Goal: Information Seeking & Learning: Check status

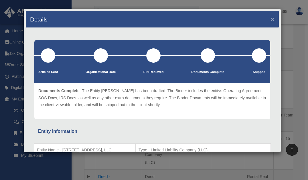
click at [271, 17] on button "×" at bounding box center [273, 19] width 4 height 6
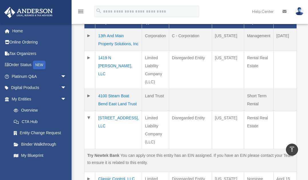
scroll to position [160, 0]
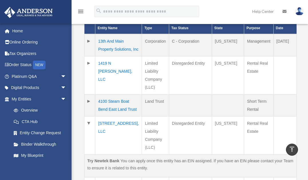
click at [113, 64] on td "1419 N [PERSON_NAME], LLC" at bounding box center [118, 75] width 47 height 38
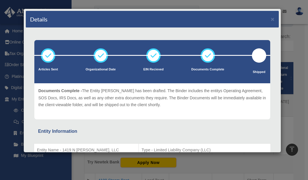
scroll to position [46, 0]
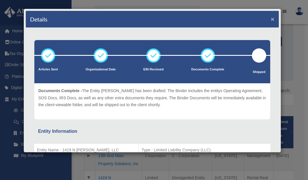
click at [271, 18] on button "×" at bounding box center [273, 19] width 4 height 6
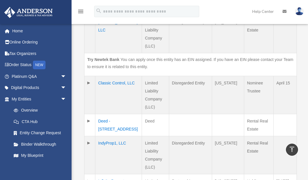
scroll to position [275, 0]
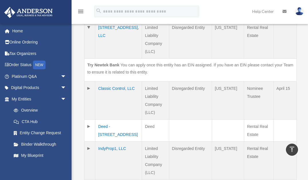
click at [105, 40] on td "[STREET_ADDRESS], LLC" at bounding box center [118, 40] width 47 height 38
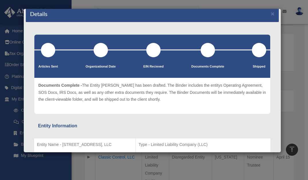
scroll to position [0, 0]
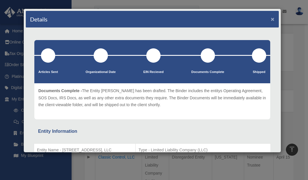
click at [271, 18] on button "×" at bounding box center [273, 19] width 4 height 6
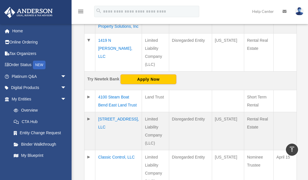
scroll to position [206, 0]
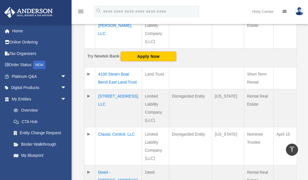
click at [111, 83] on td "4100 Steam Boat Bend East Land Trust" at bounding box center [118, 78] width 47 height 22
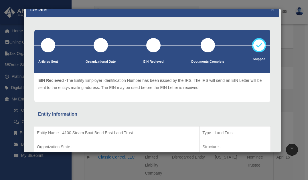
scroll to position [0, 0]
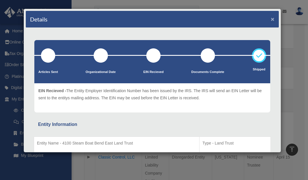
click at [271, 19] on button "×" at bounding box center [273, 19] width 4 height 6
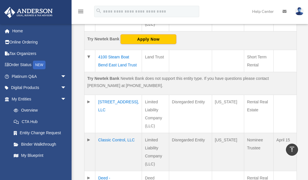
scroll to position [229, 0]
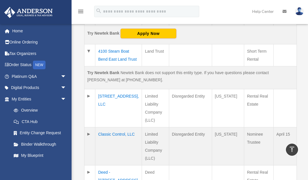
click at [109, 142] on td "Classic Control, LLC" at bounding box center [118, 146] width 47 height 38
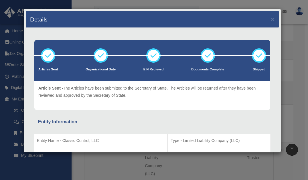
scroll to position [206, 0]
click at [271, 18] on button "×" at bounding box center [273, 19] width 4 height 6
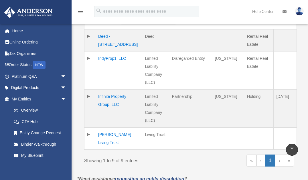
scroll to position [390, 0]
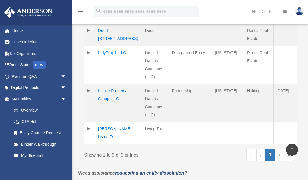
click at [102, 46] on td "Deed - [STREET_ADDRESS]" at bounding box center [118, 35] width 47 height 22
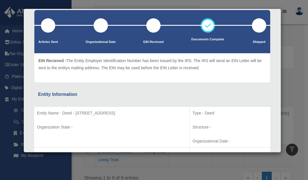
scroll to position [0, 0]
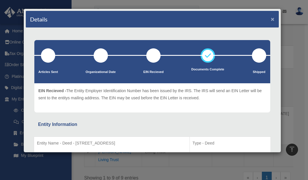
click at [271, 17] on button "×" at bounding box center [273, 19] width 4 height 6
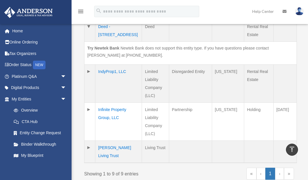
scroll to position [412, 0]
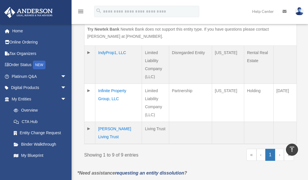
click at [115, 77] on td "IndyProp1, LLC" at bounding box center [118, 65] width 47 height 38
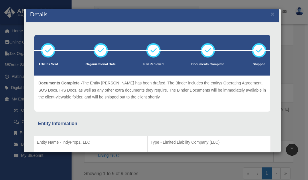
scroll to position [0, 0]
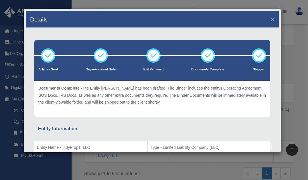
click at [271, 19] on button "×" at bounding box center [273, 19] width 4 height 6
